Goal: Transaction & Acquisition: Book appointment/travel/reservation

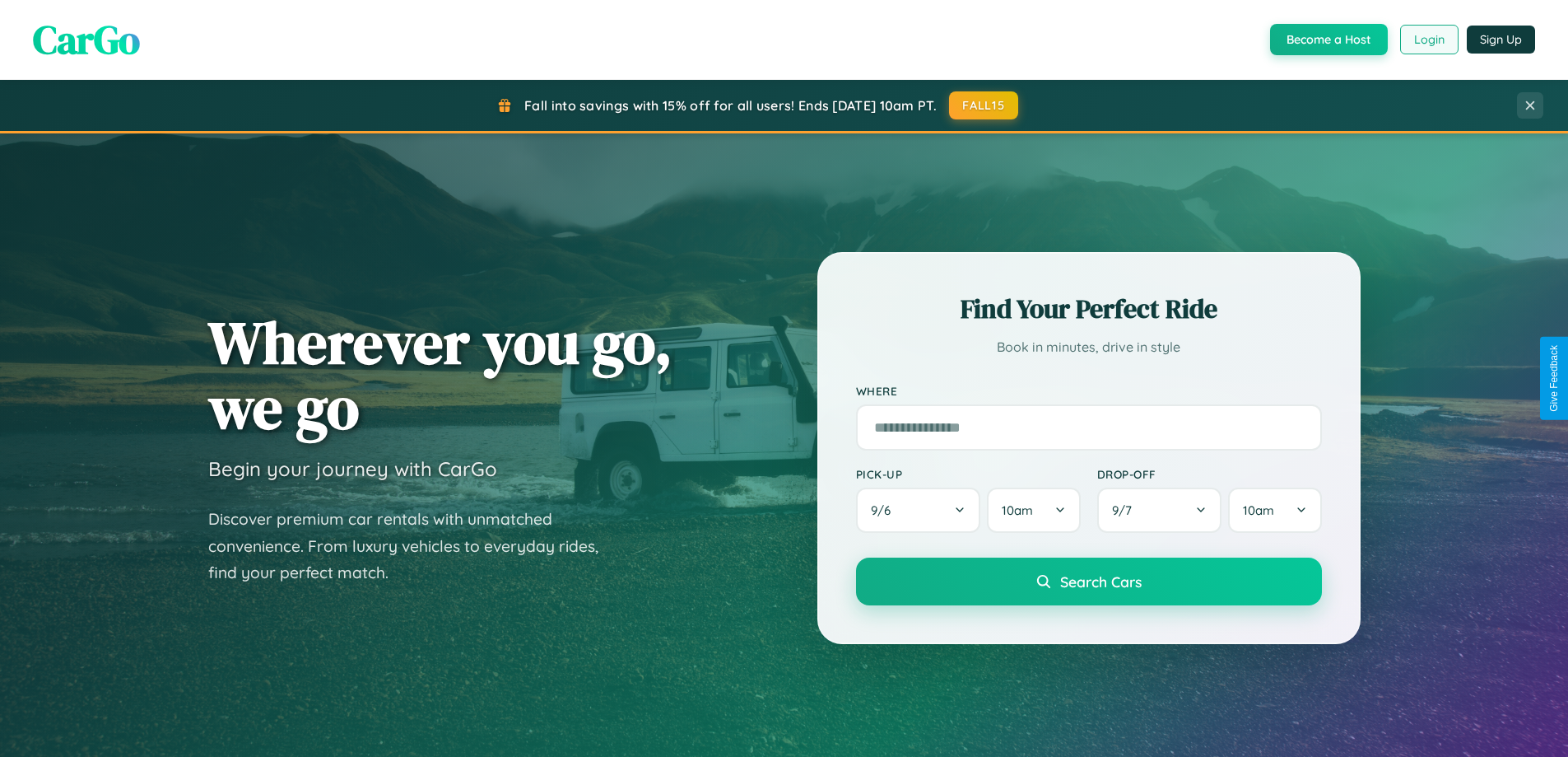
click at [1428, 40] on button "Login" at bounding box center [1429, 39] width 58 height 30
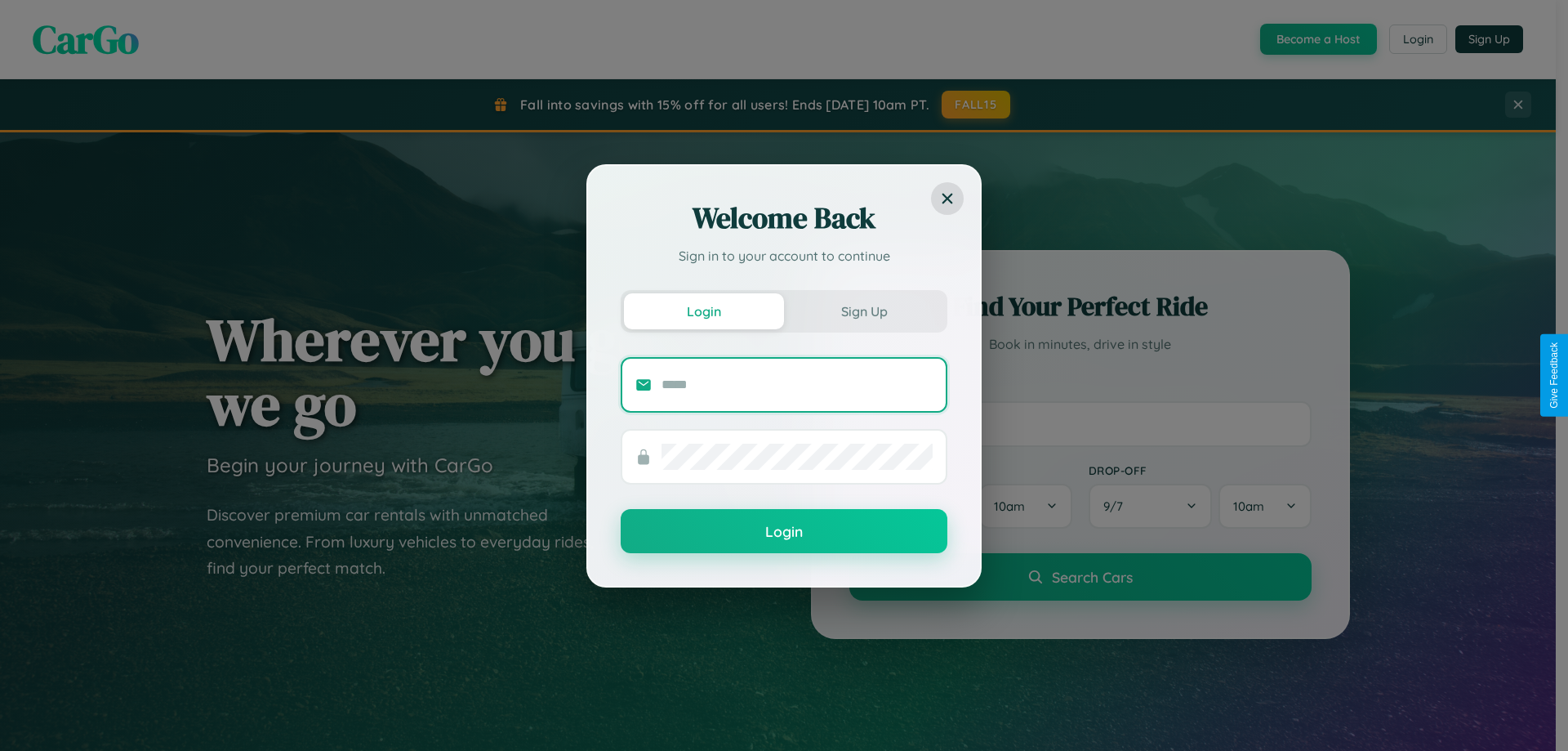
click at [797, 384] on input "text" at bounding box center [796, 385] width 271 height 26
type input "**********"
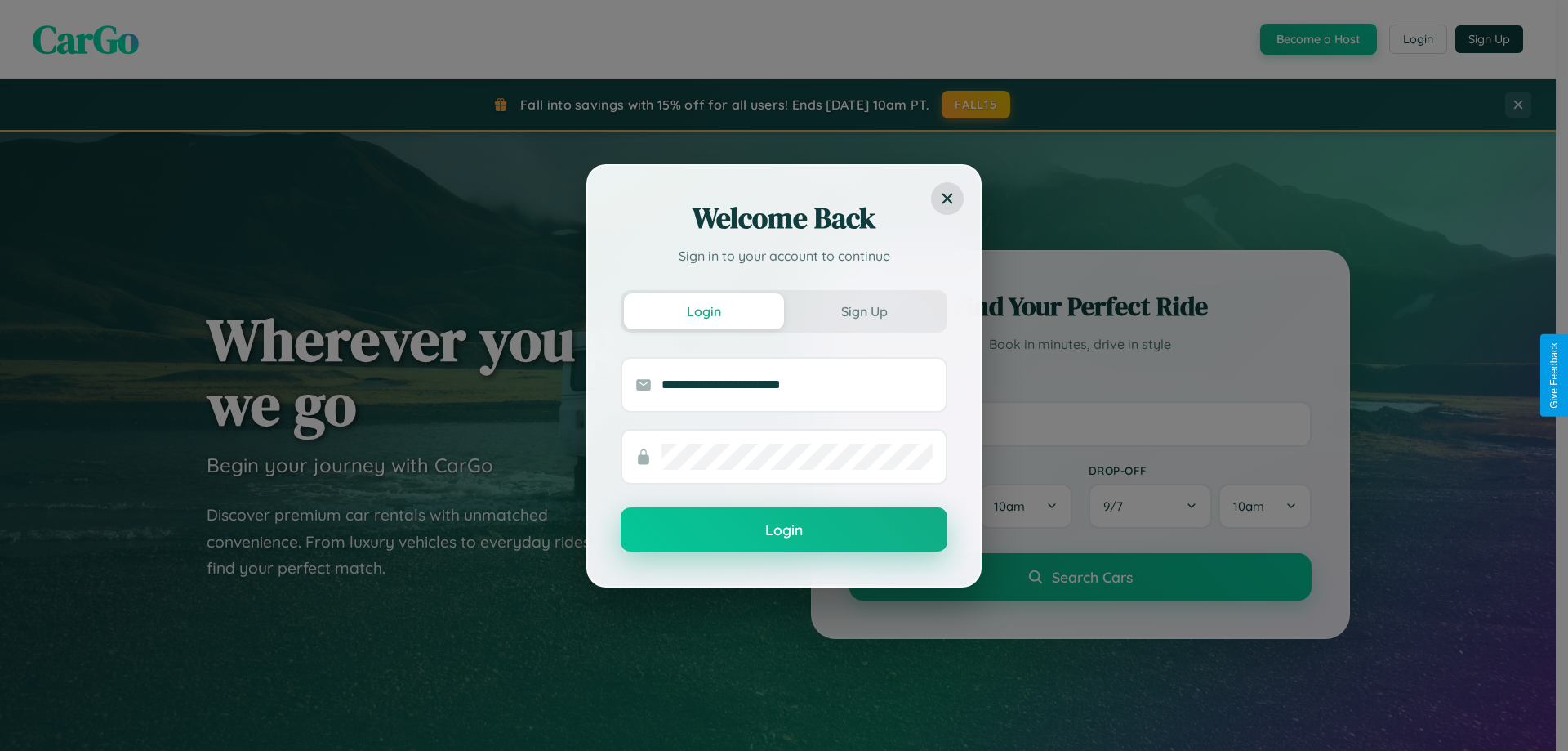
click at [784, 531] on button "Login" at bounding box center [784, 529] width 326 height 44
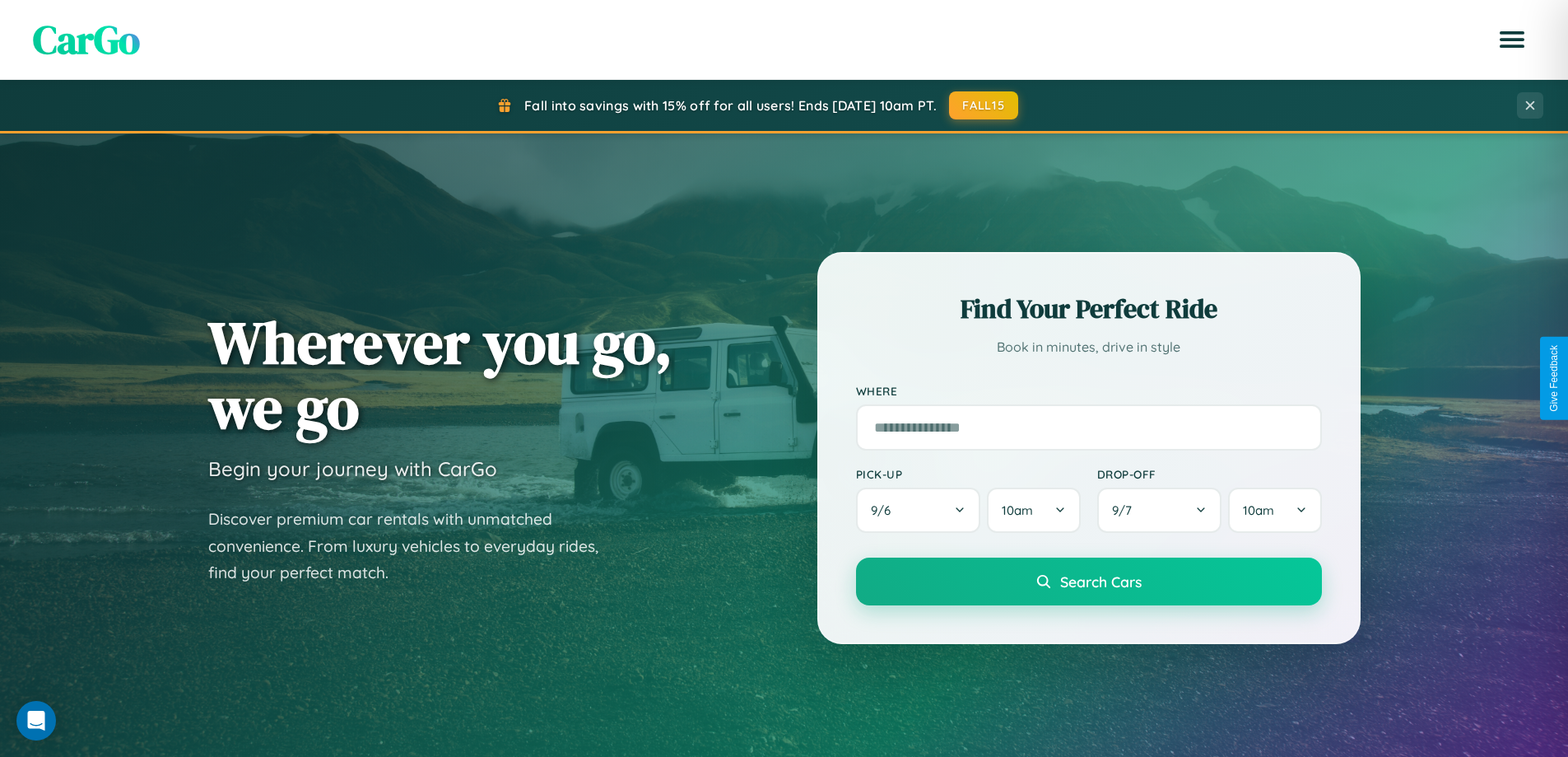
scroll to position [49, 0]
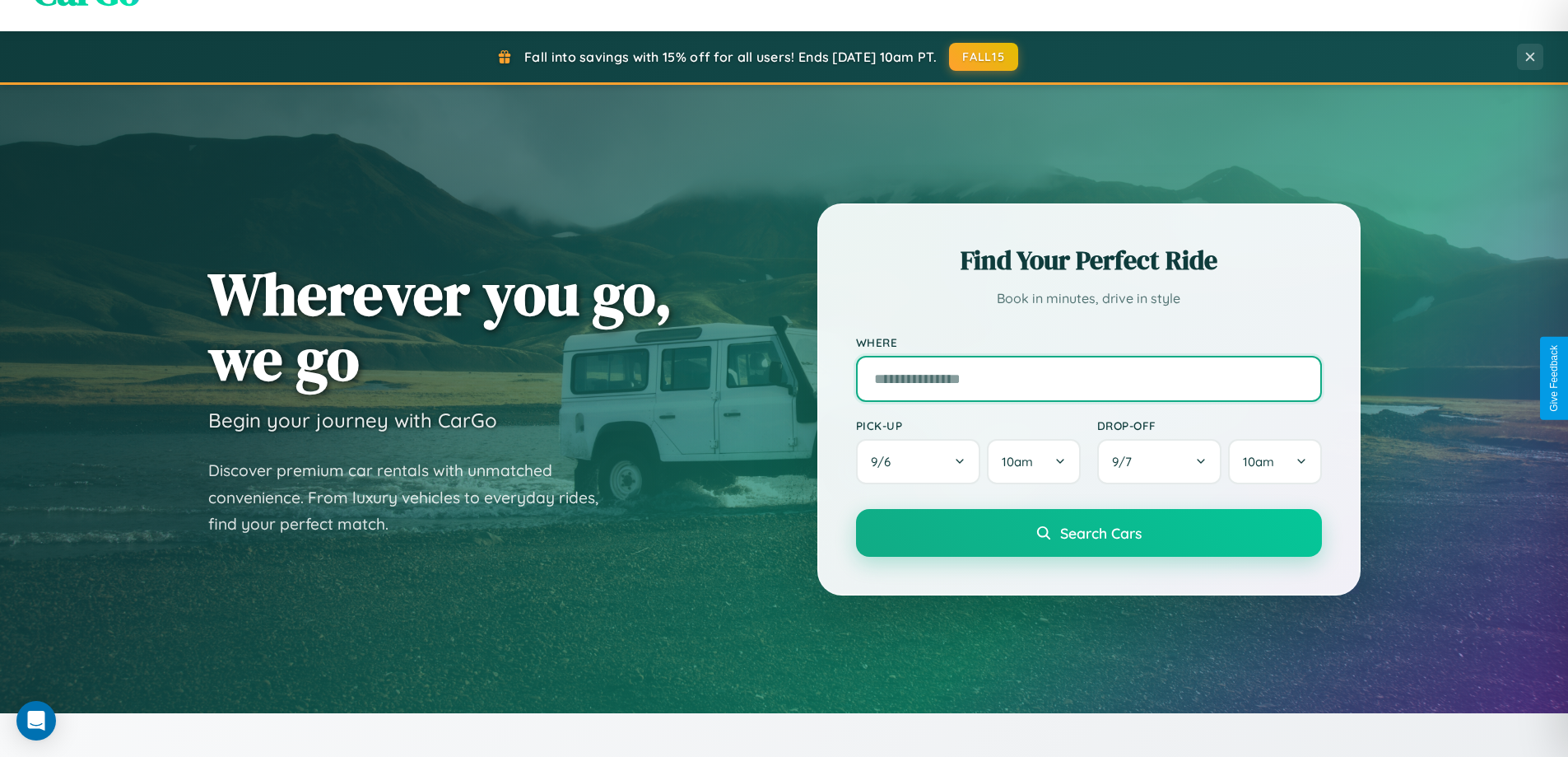
click at [1088, 378] on input "text" at bounding box center [1089, 378] width 466 height 46
type input "**********"
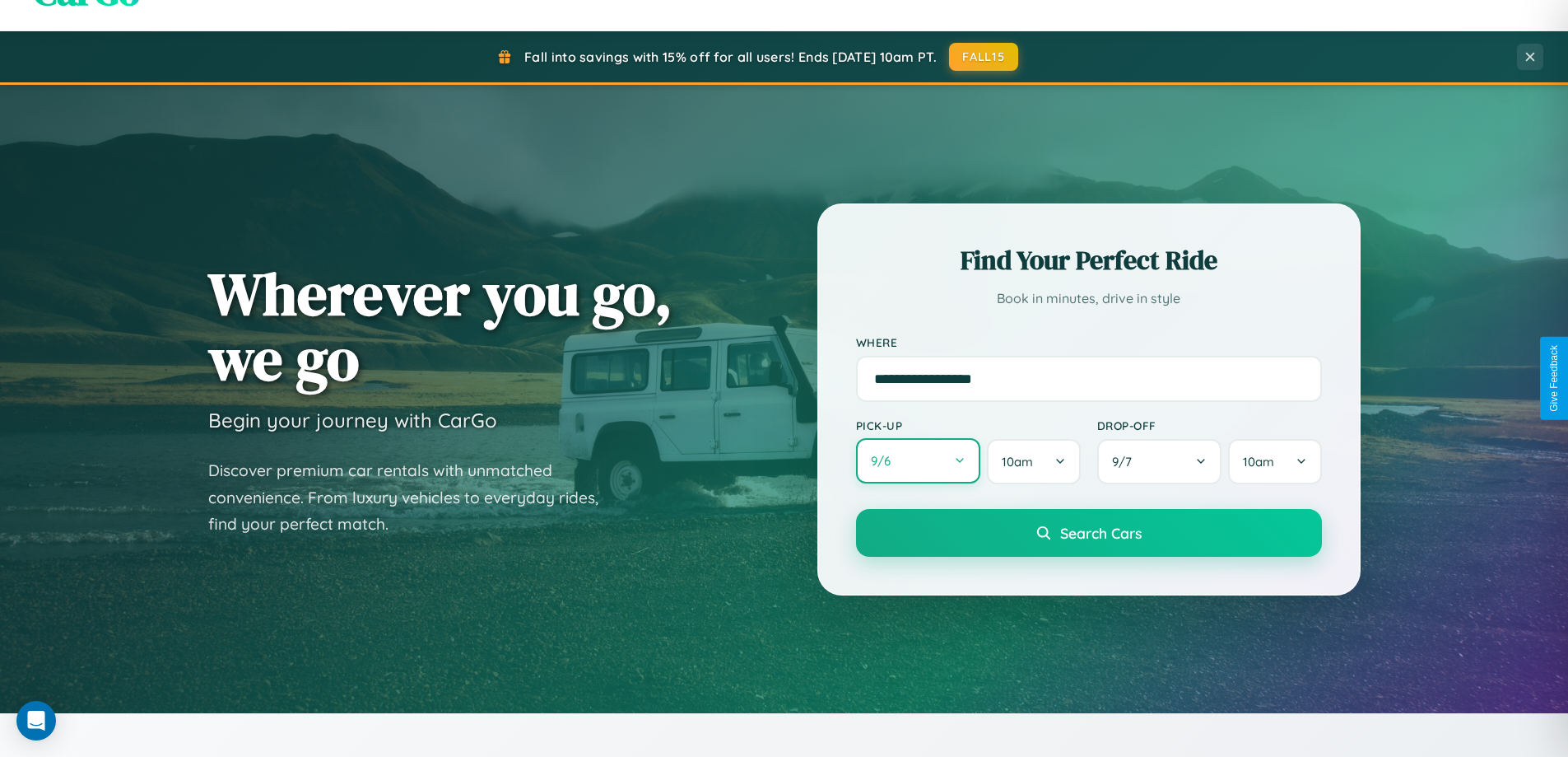
click at [918, 461] on button "9 / 6" at bounding box center [919, 461] width 125 height 45
select select "*"
select select "****"
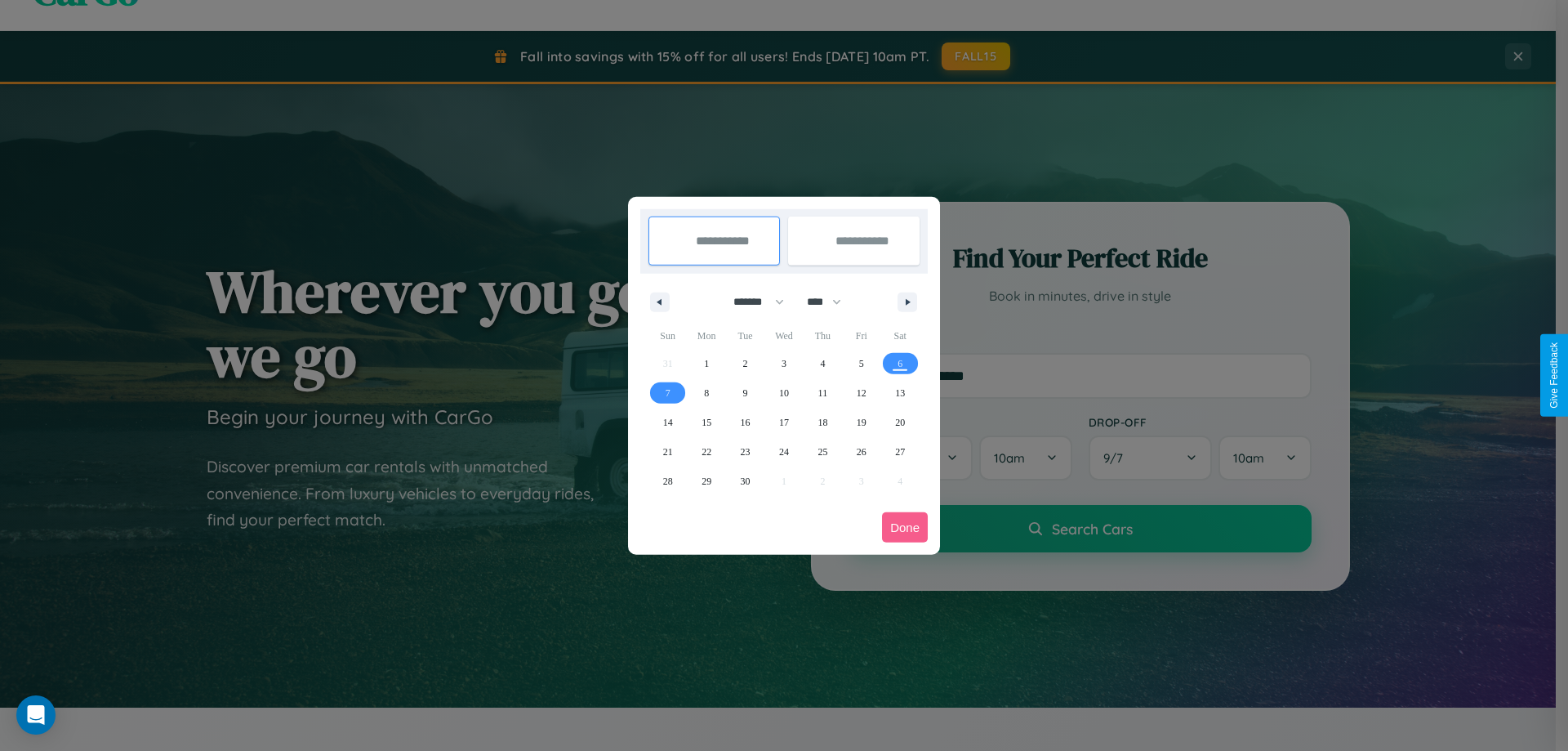
click at [752, 301] on select "******* ******** ***** ***** *** **** **** ****** ********* ******* ******** **…" at bounding box center [756, 301] width 70 height 27
click at [667, 422] on span "14" at bounding box center [667, 422] width 9 height 29
type input "**********"
click at [784, 451] on span "24" at bounding box center [784, 452] width 9 height 29
type input "**********"
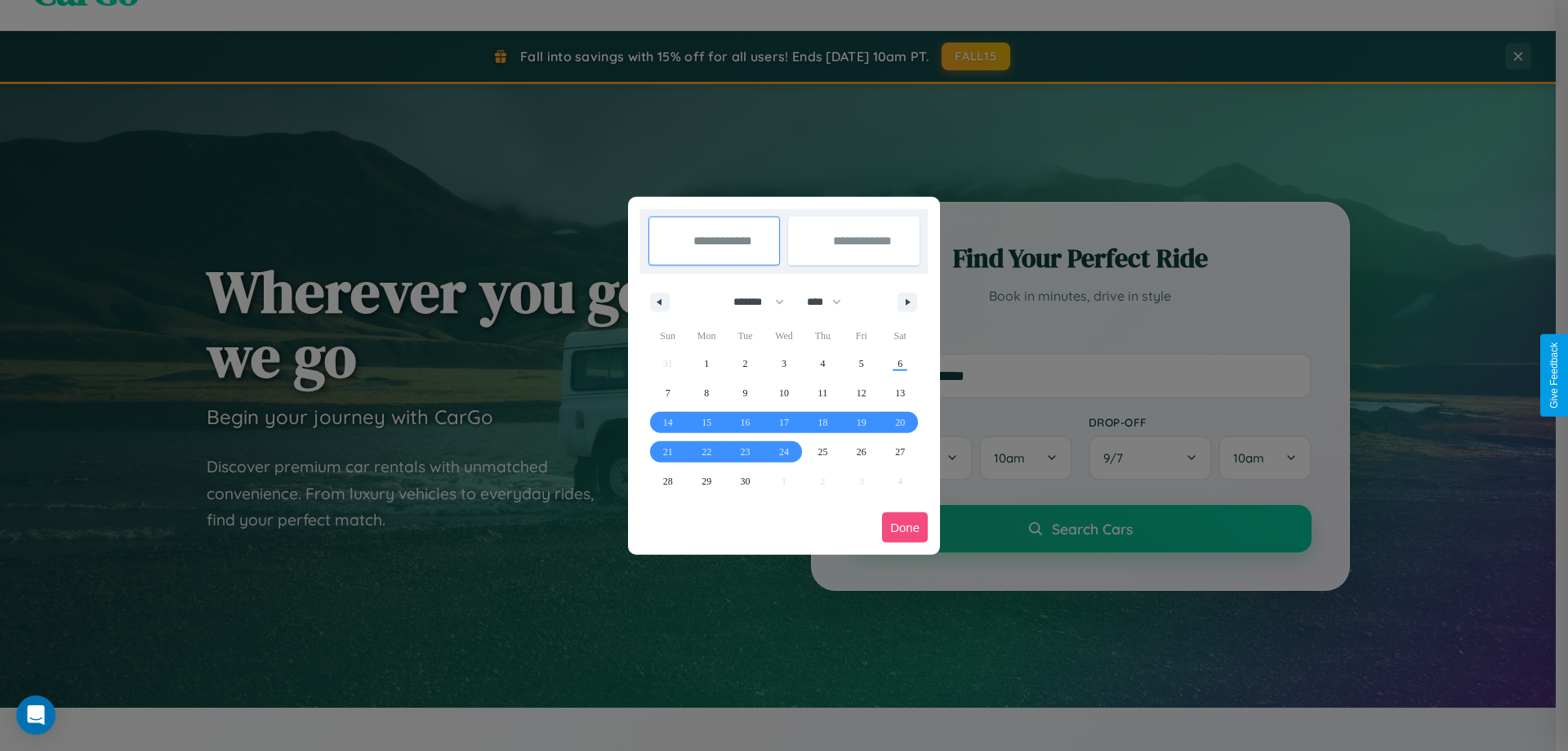
click at [905, 527] on button "Done" at bounding box center [905, 527] width 46 height 30
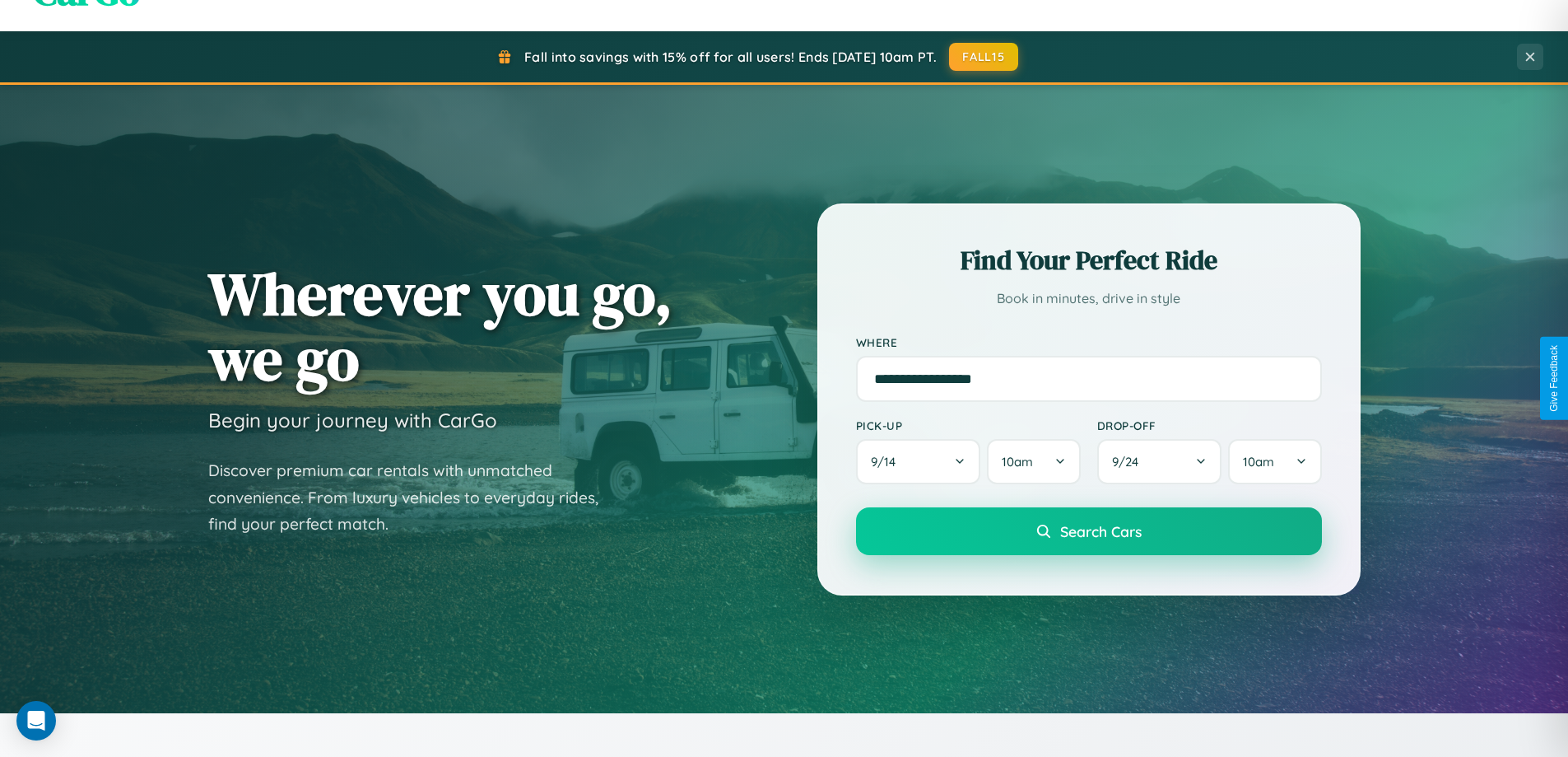
click at [1088, 531] on span "Search Cars" at bounding box center [1101, 530] width 82 height 18
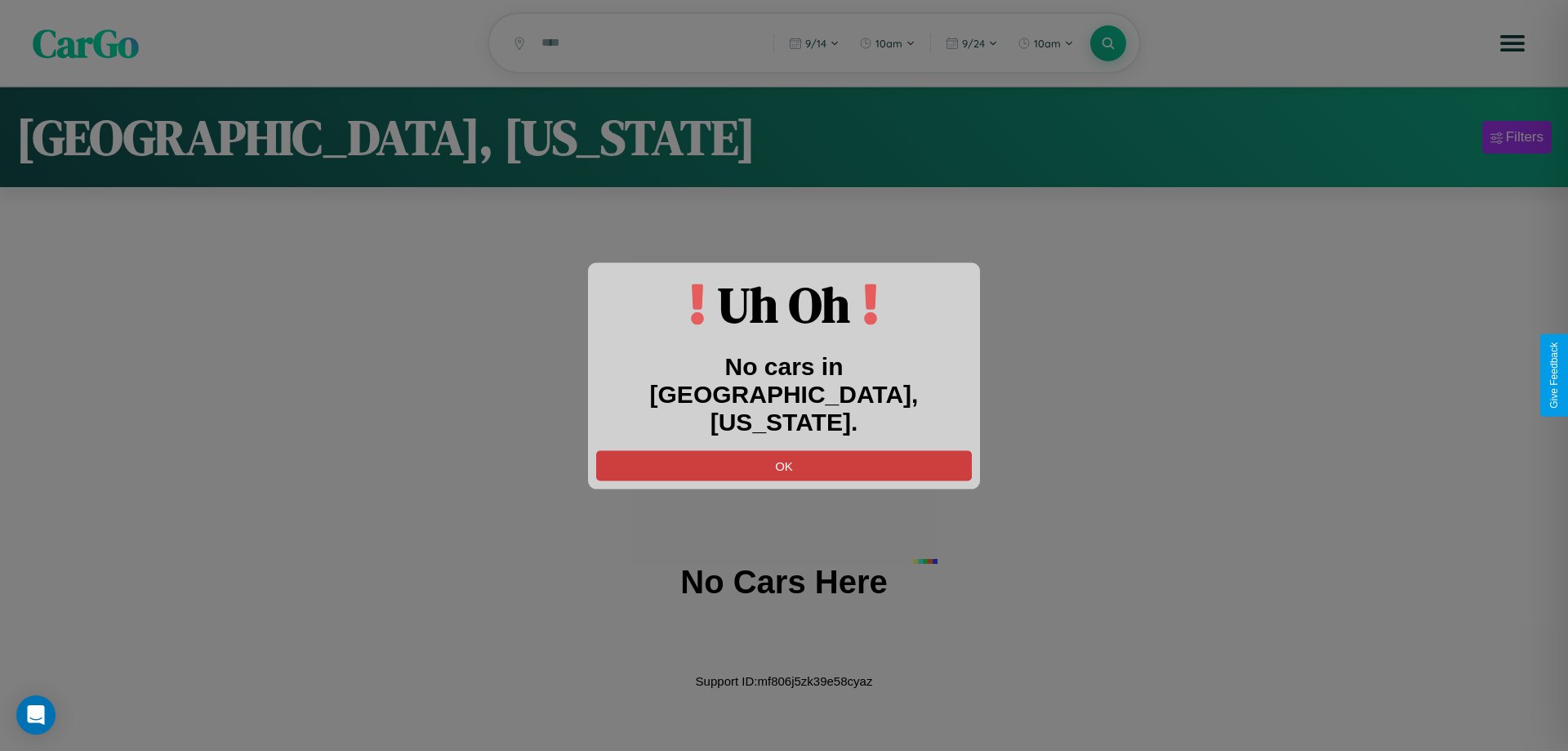
click at [784, 450] on button "OK" at bounding box center [784, 465] width 375 height 30
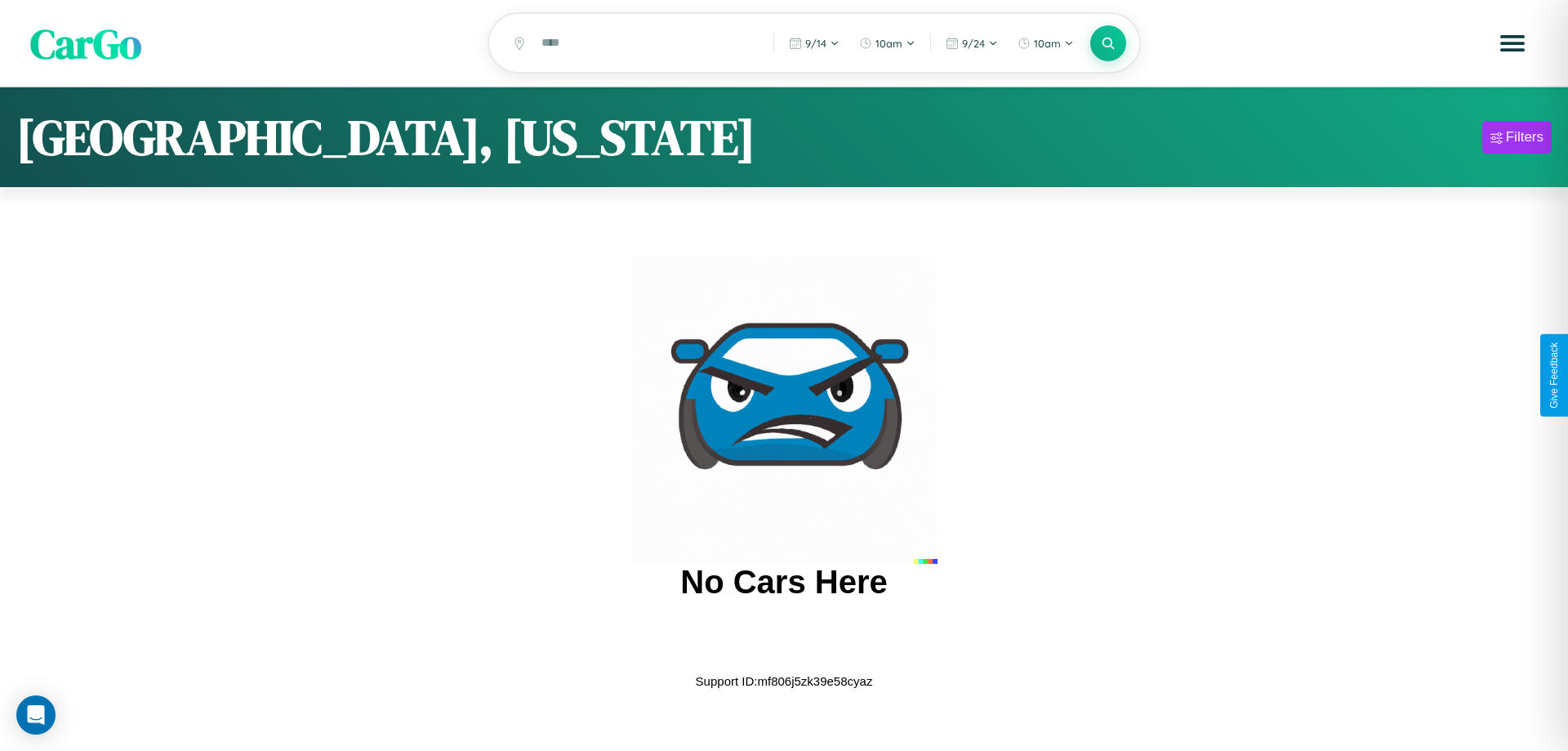
click at [86, 44] on span "CarGo" at bounding box center [85, 42] width 111 height 56
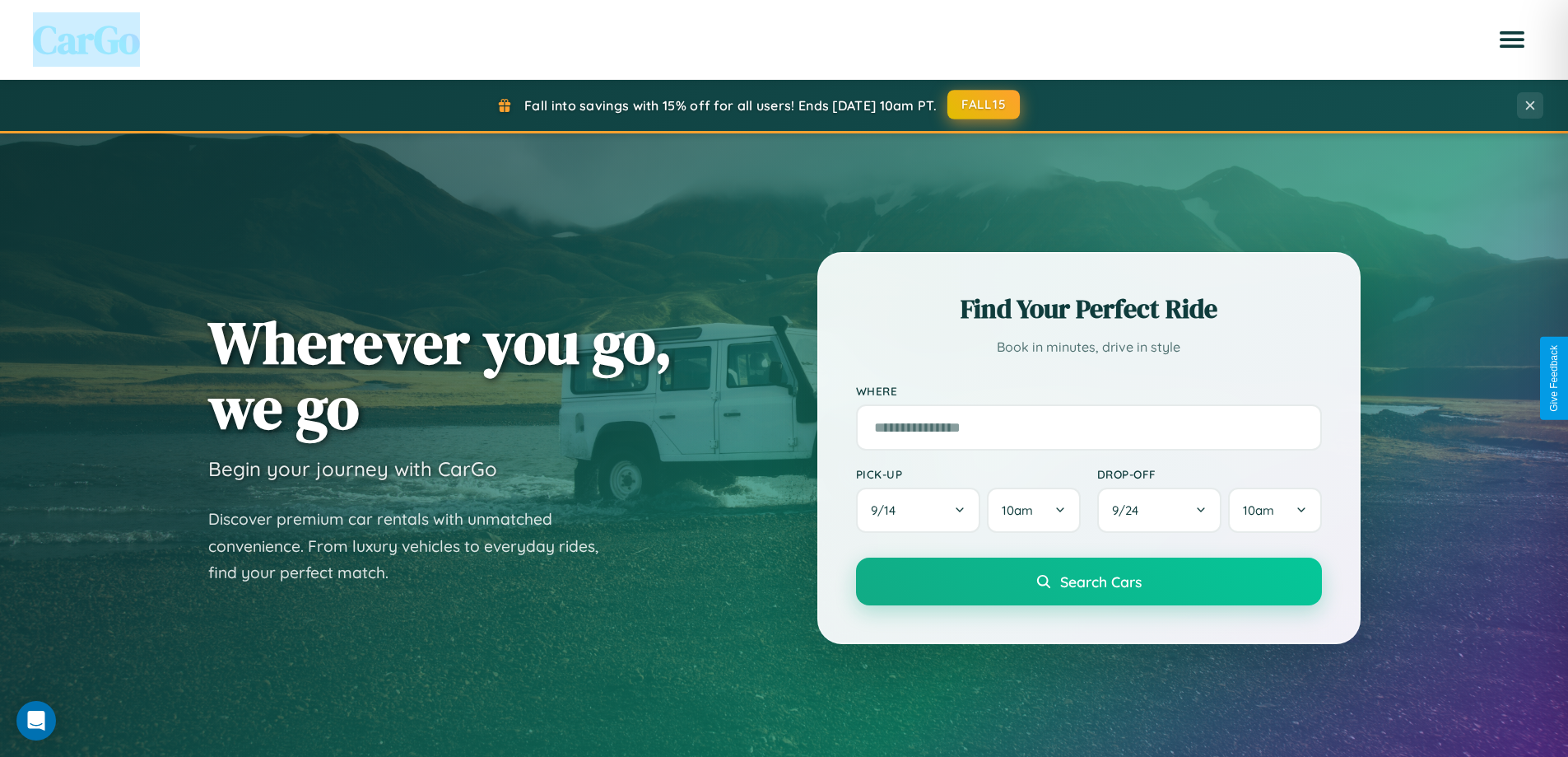
click at [985, 104] on button "FALL15" at bounding box center [983, 104] width 72 height 30
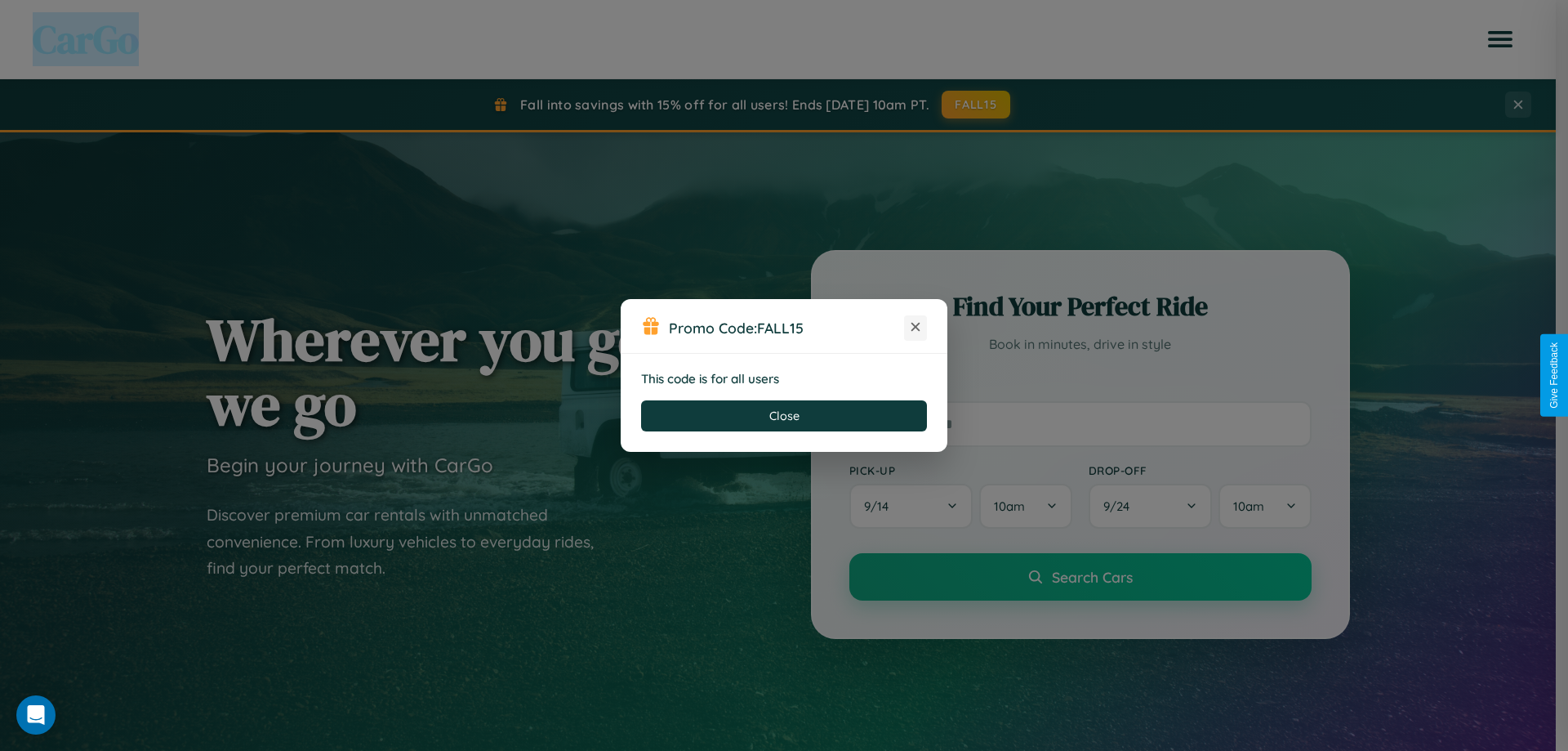
click at [915, 327] on icon at bounding box center [915, 326] width 16 height 16
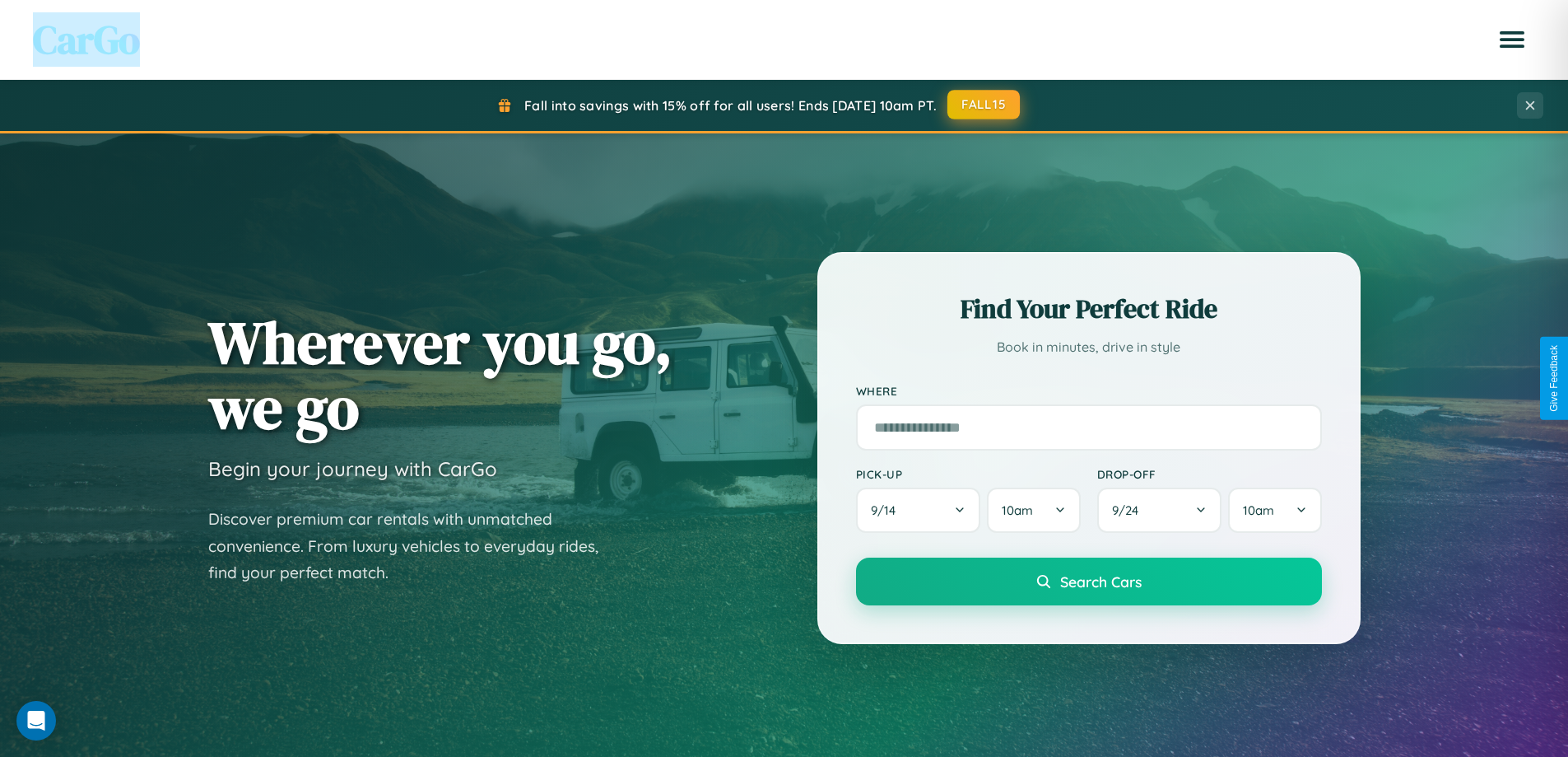
click at [985, 104] on button "FALL15" at bounding box center [983, 104] width 72 height 30
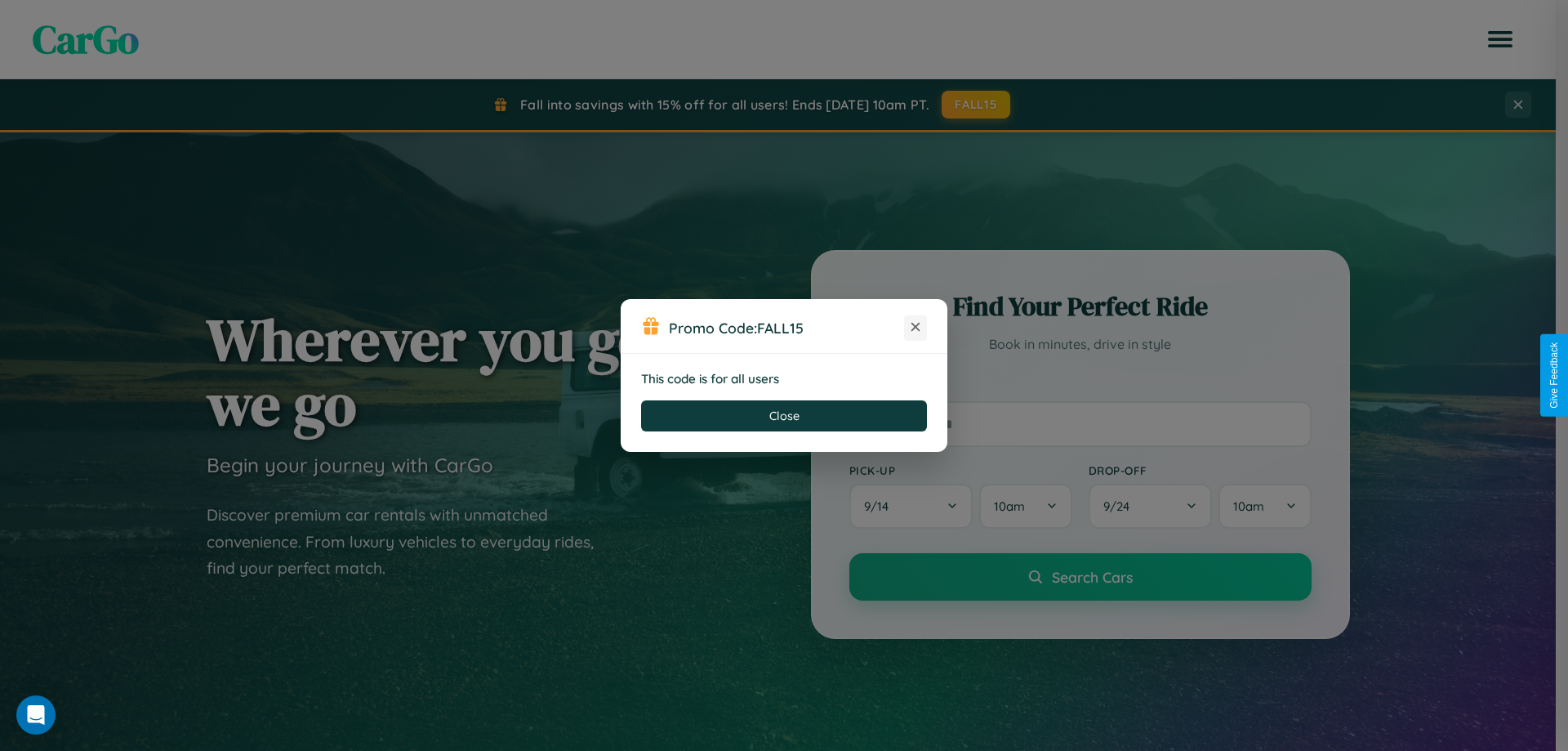
click at [915, 327] on icon at bounding box center [915, 326] width 16 height 16
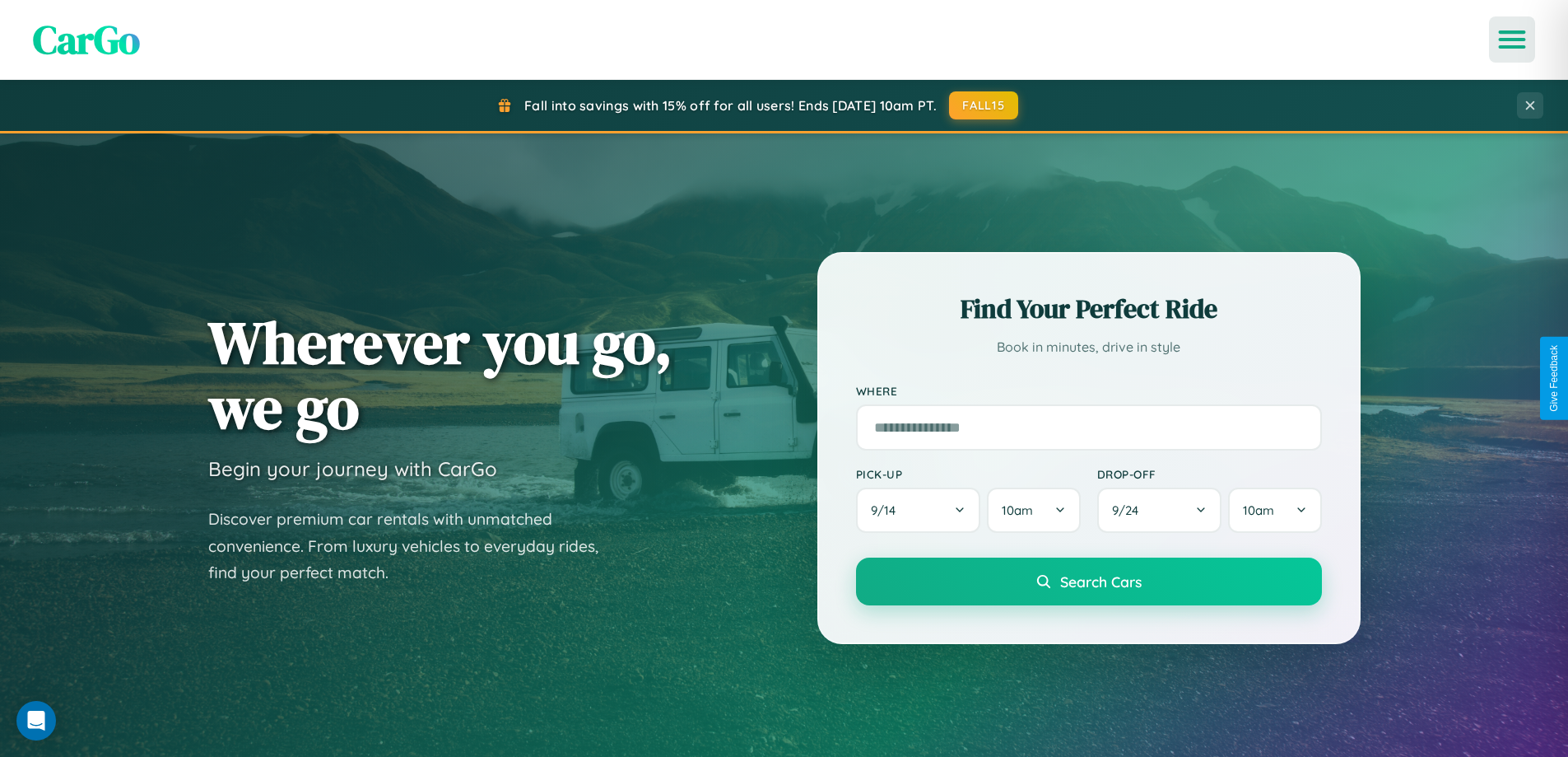
click at [1512, 40] on icon "Open menu" at bounding box center [1512, 39] width 24 height 15
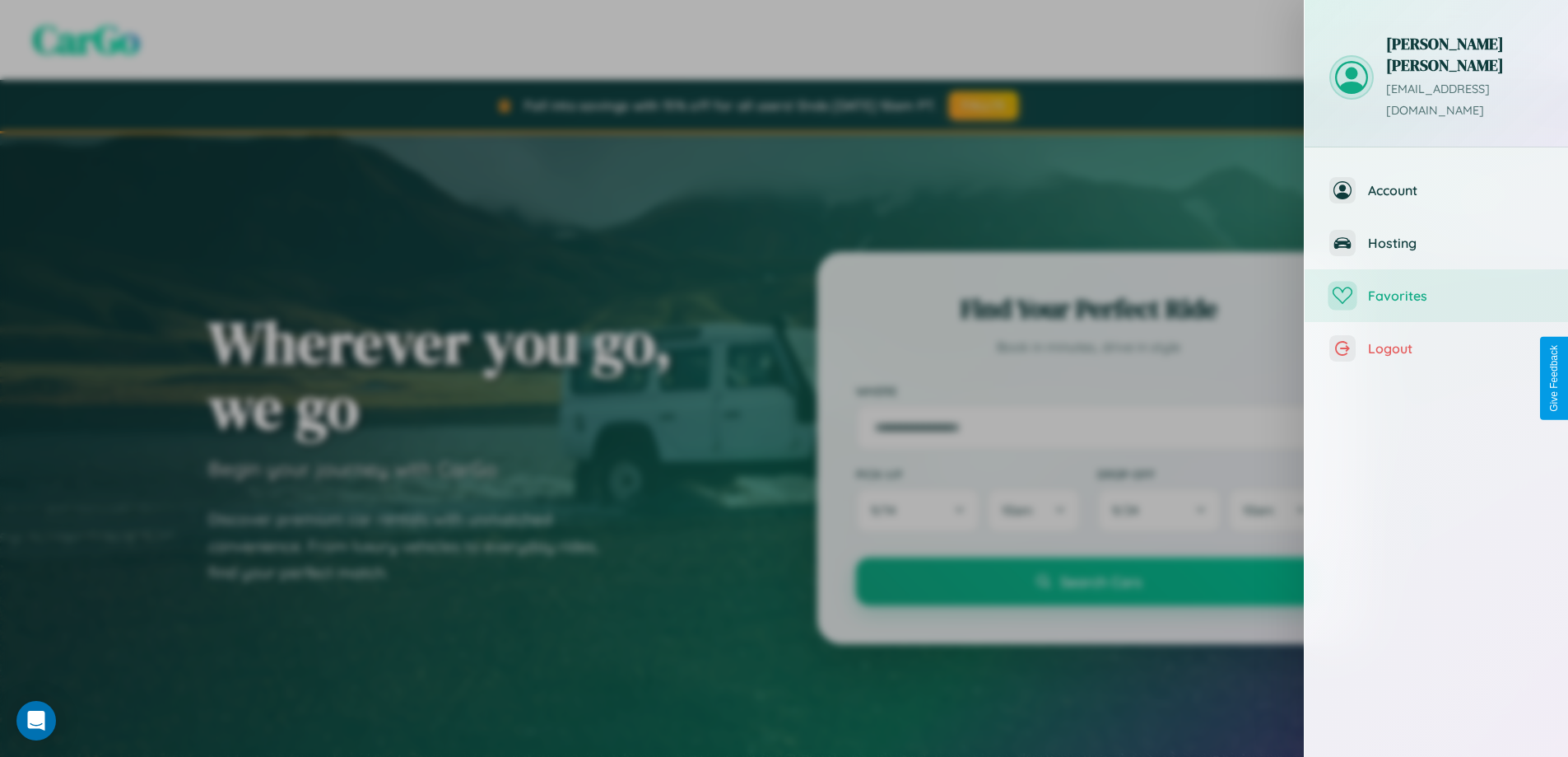
click at [1436, 287] on span "Favorites" at bounding box center [1456, 295] width 175 height 16
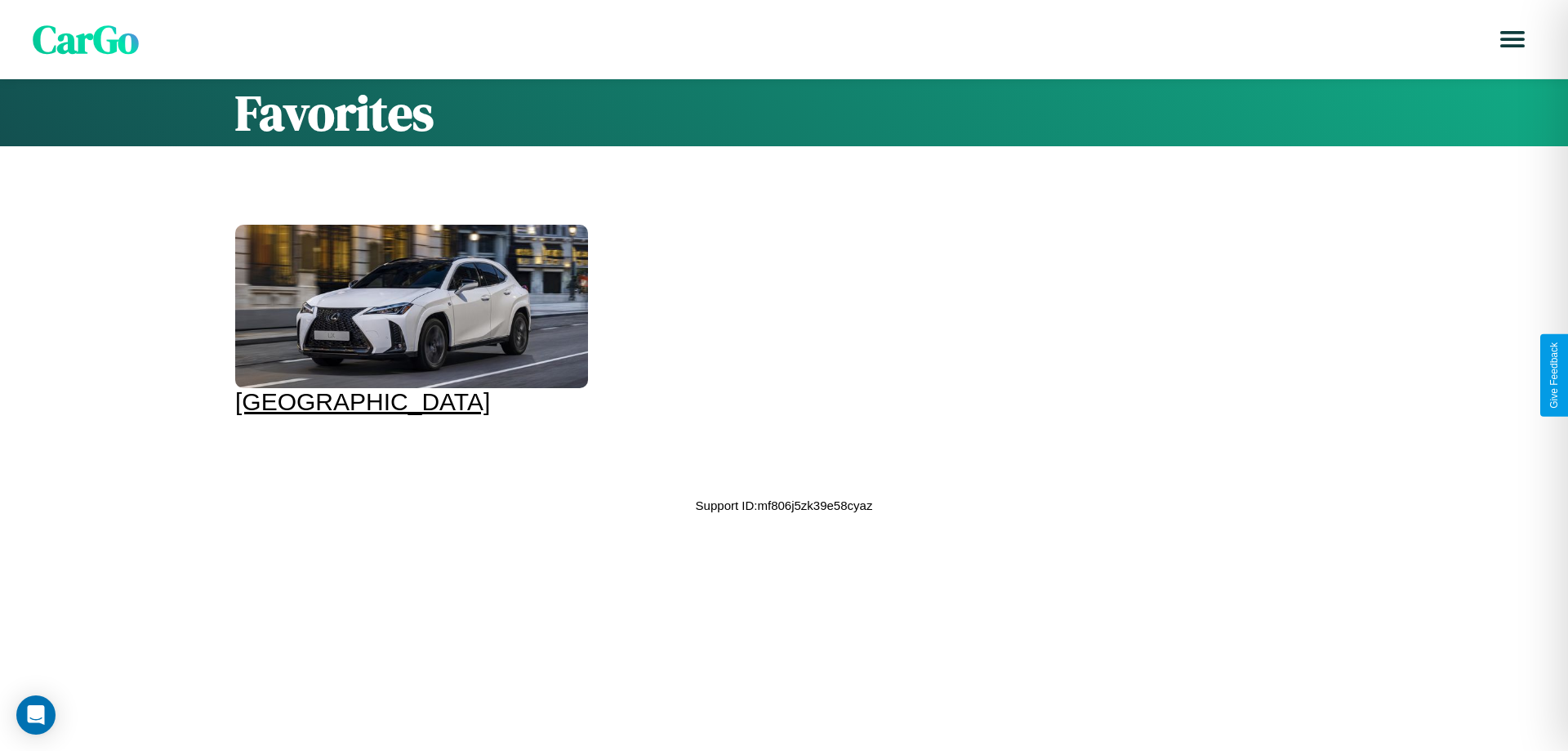
click at [409, 320] on div at bounding box center [412, 307] width 353 height 164
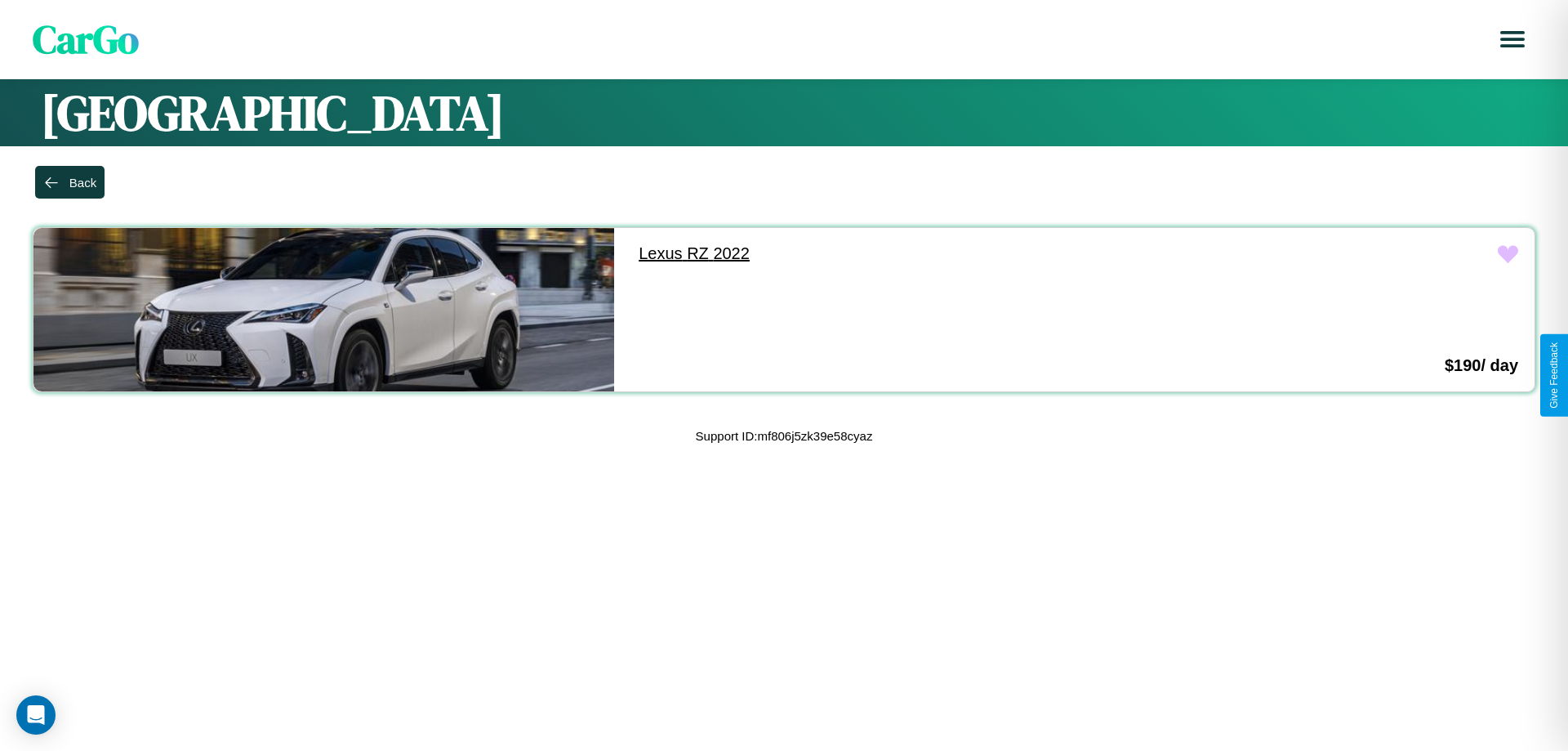
click at [905, 253] on link "Lexus RZ 2022" at bounding box center [913, 254] width 580 height 52
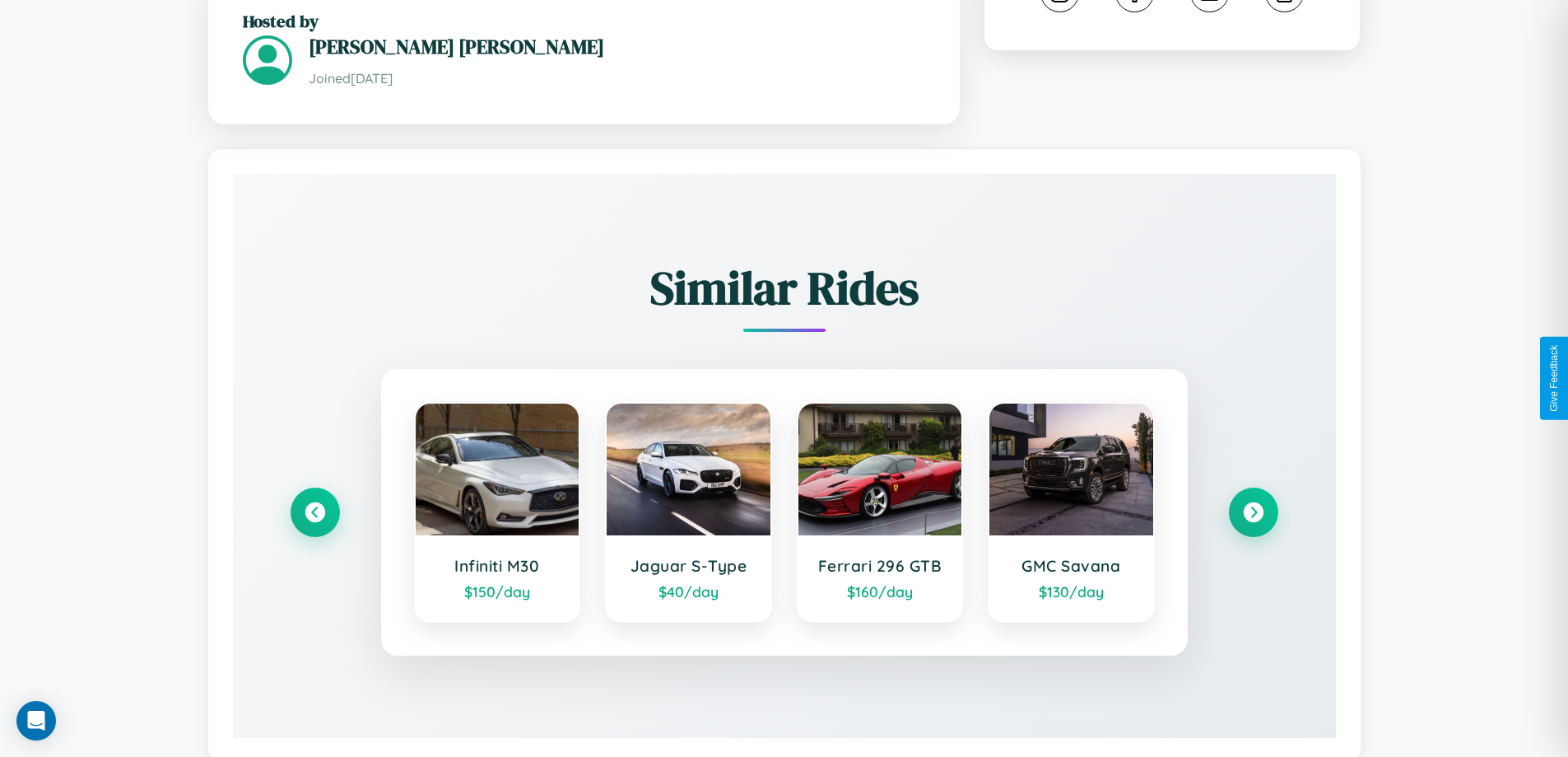
scroll to position [971, 0]
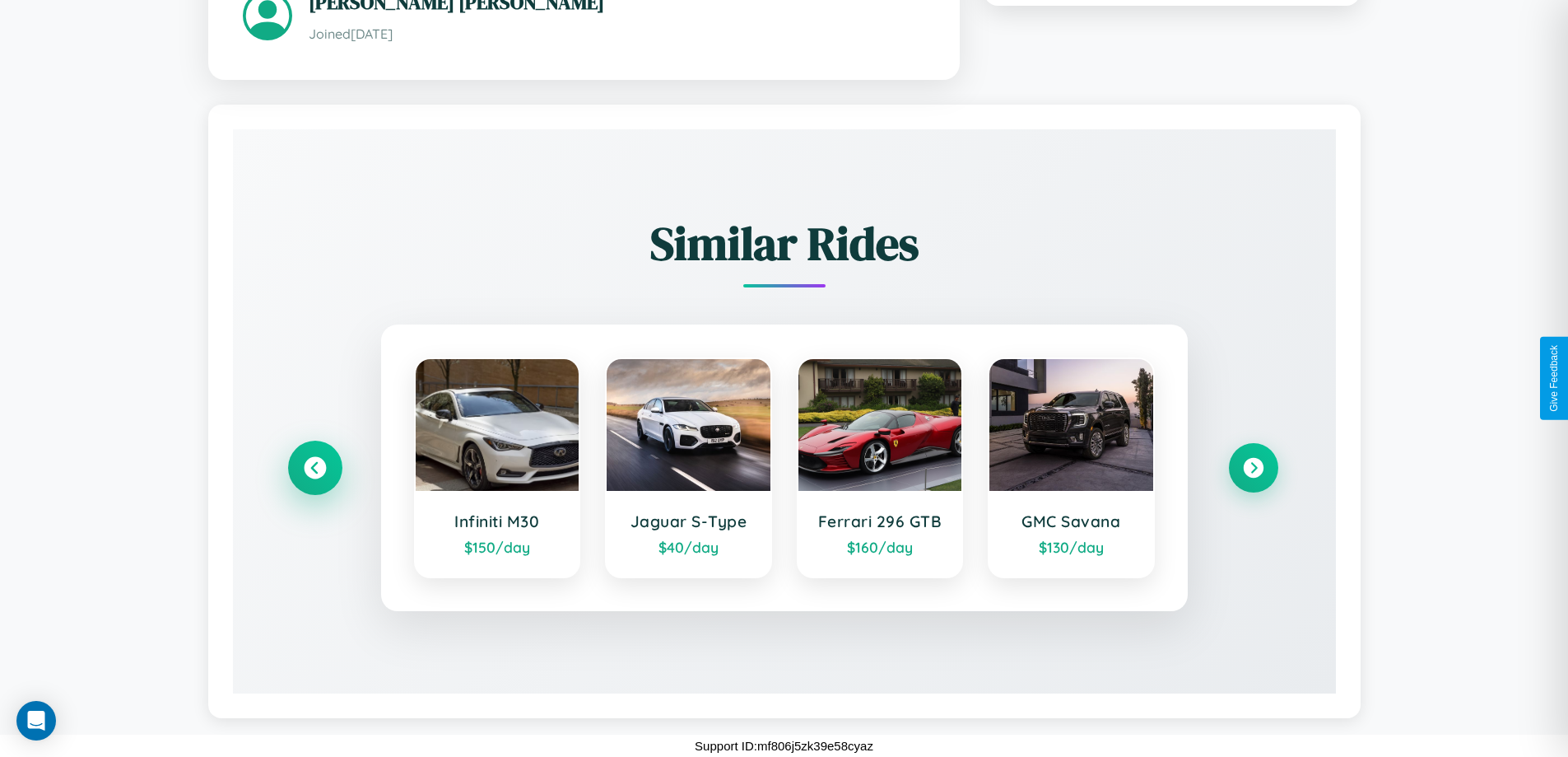
click at [314, 468] on icon at bounding box center [315, 468] width 23 height 23
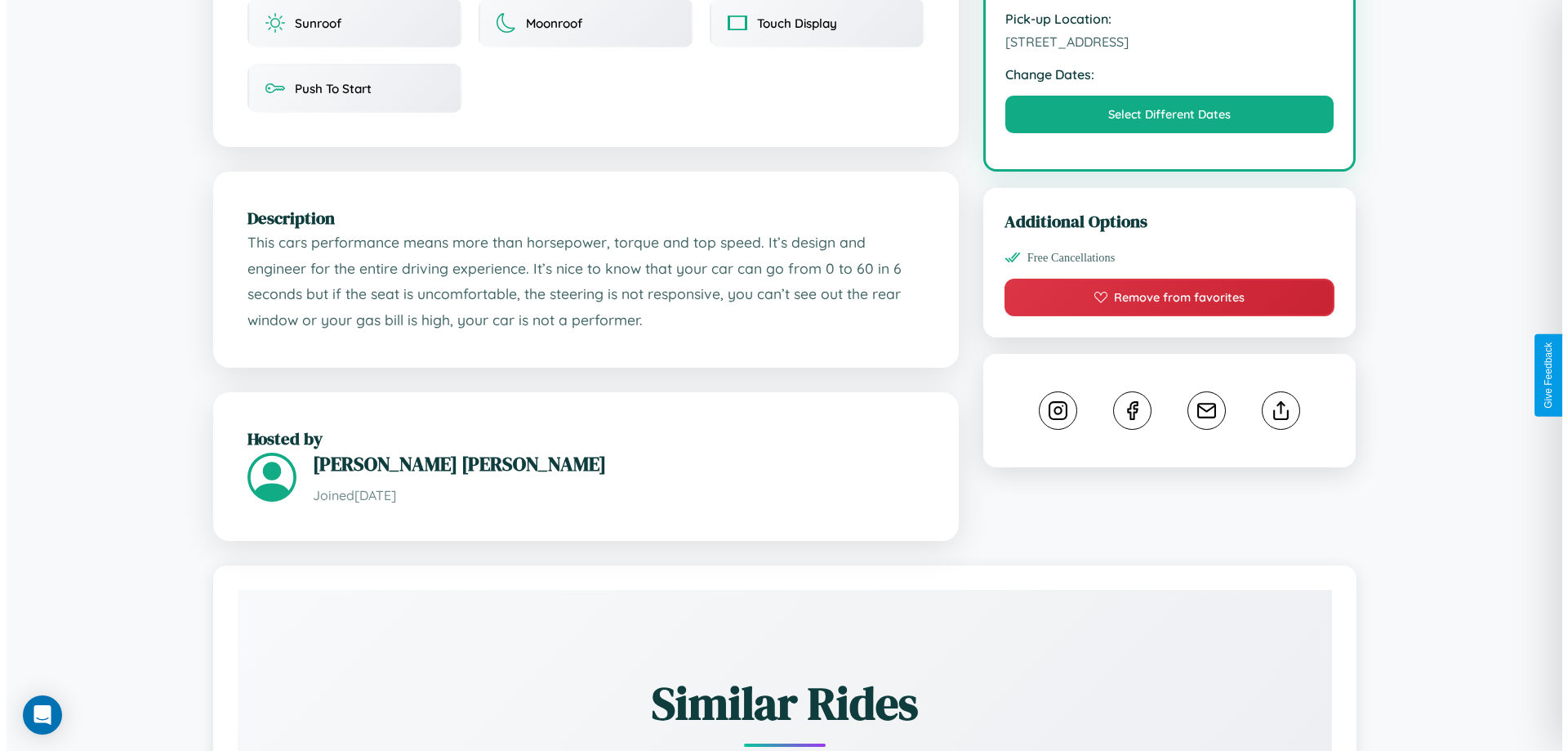
scroll to position [424, 0]
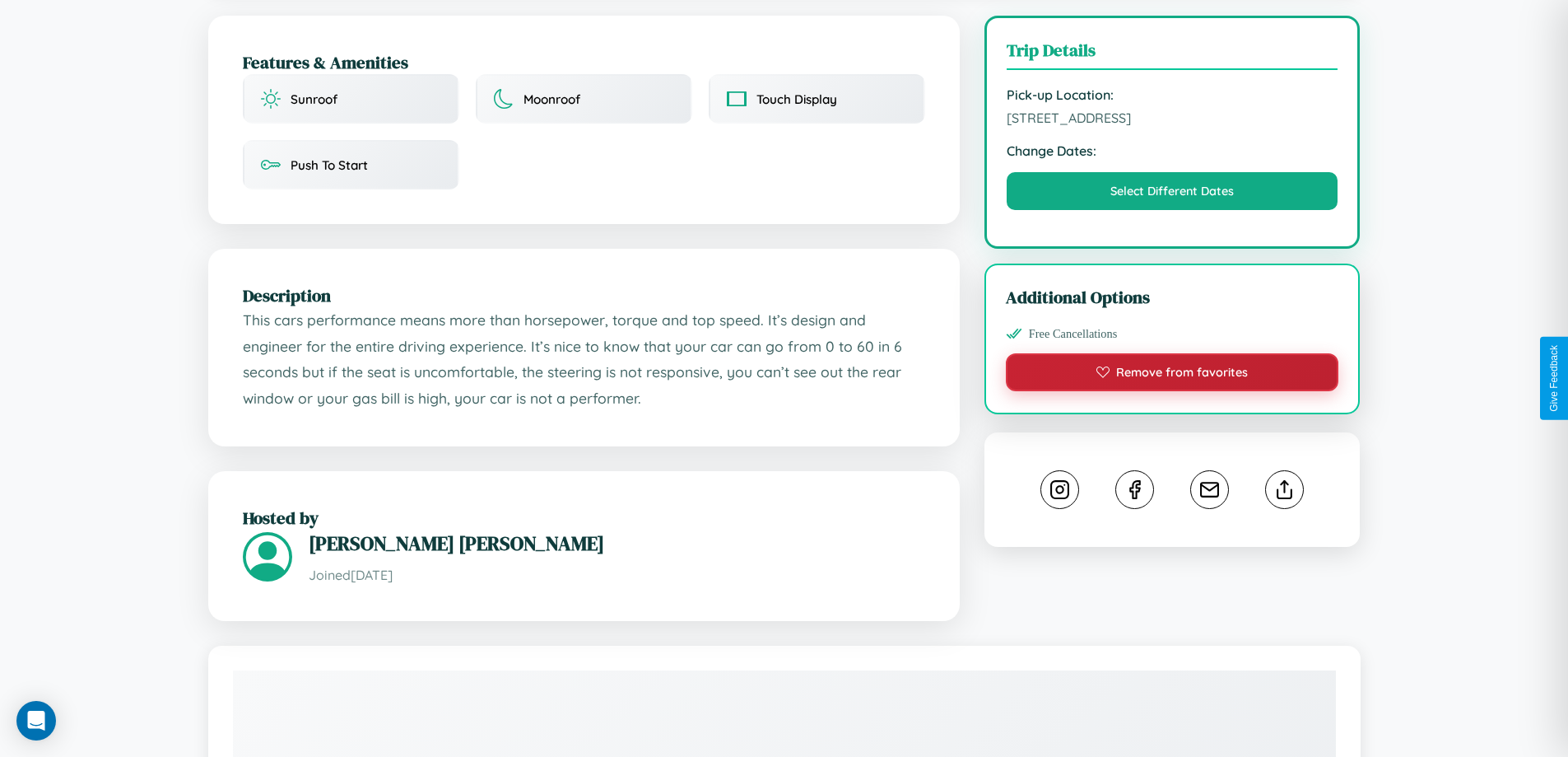
click at [1172, 375] on button "Remove from favorites" at bounding box center [1172, 372] width 333 height 38
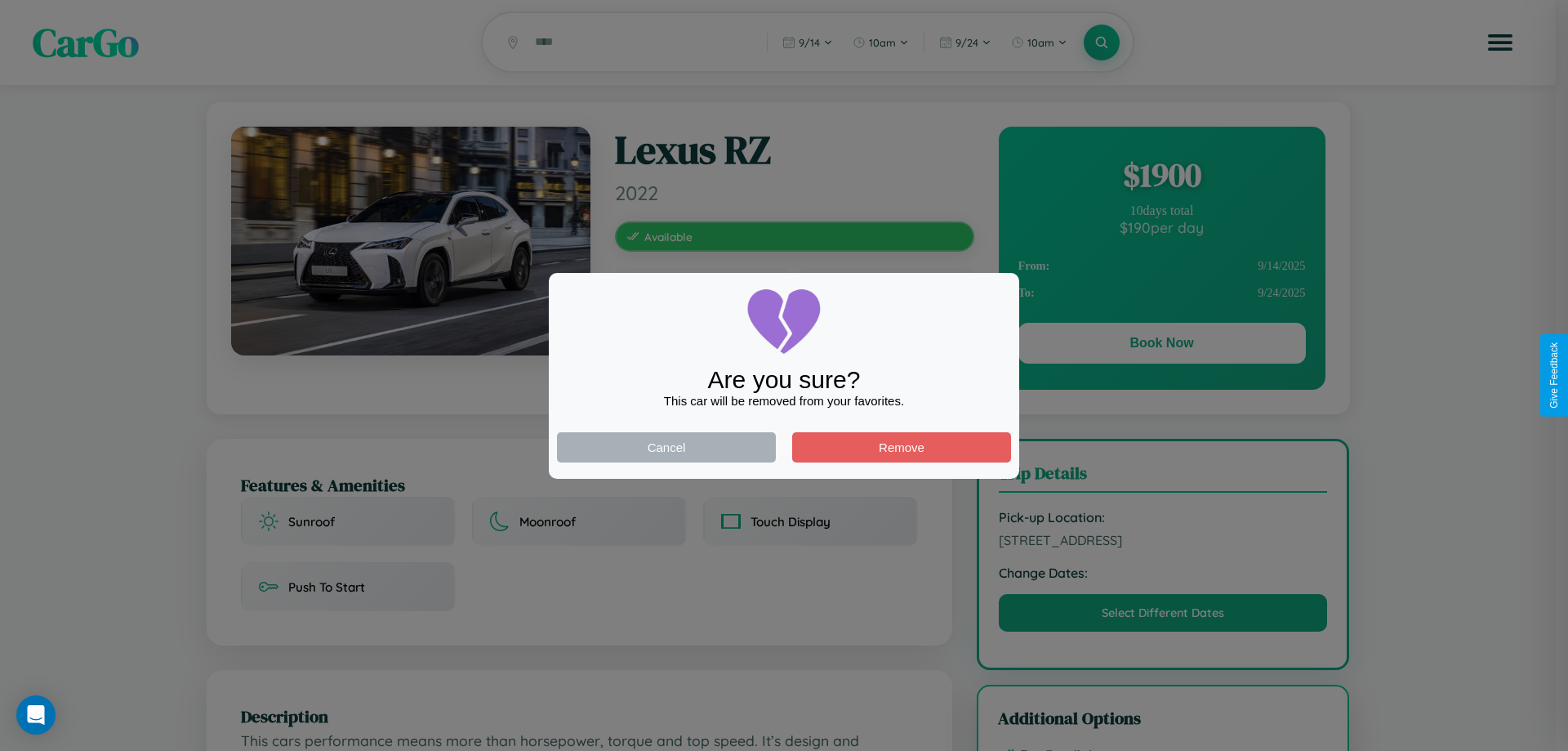
scroll to position [0, 0]
click at [1162, 346] on div at bounding box center [784, 376] width 1568 height 751
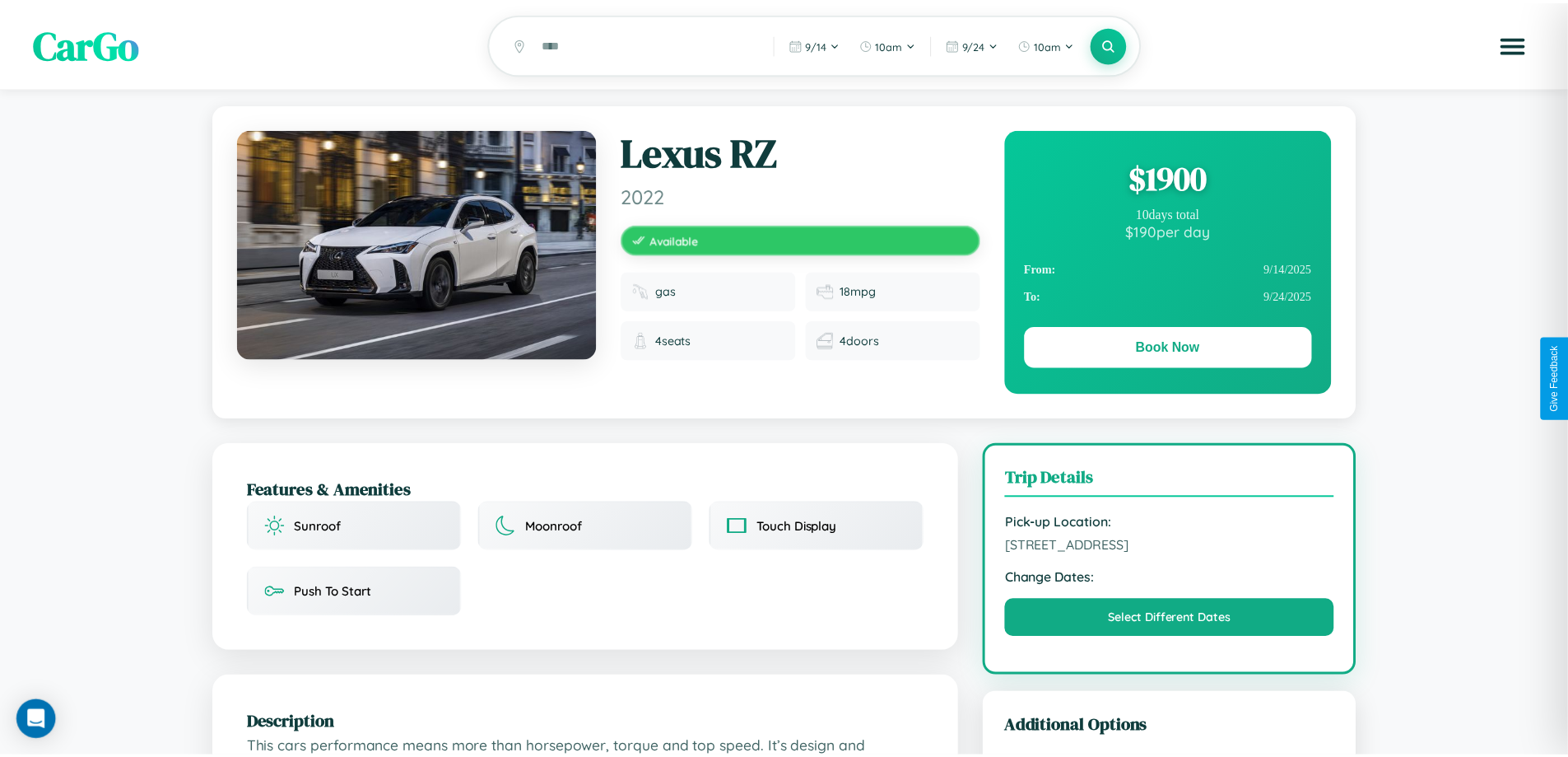
scroll to position [427, 0]
